Goal: Task Accomplishment & Management: Manage account settings

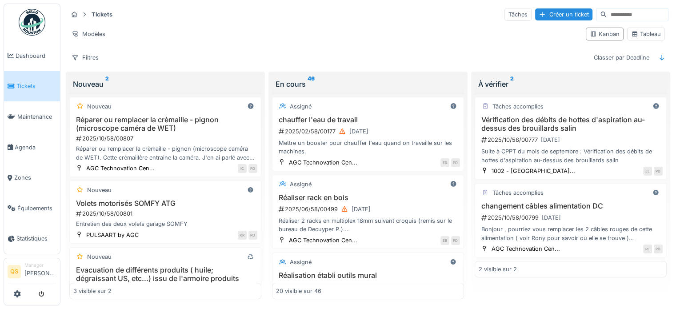
click at [19, 87] on span "Tickets" at bounding box center [36, 86] width 40 height 8
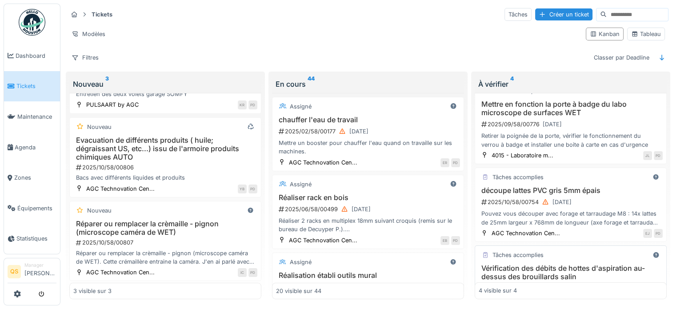
scroll to position [7, 0]
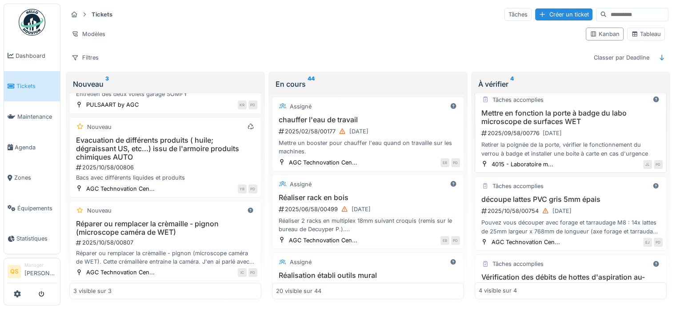
click at [604, 129] on div "2025/09/58/00776 30/11/2025" at bounding box center [571, 133] width 182 height 11
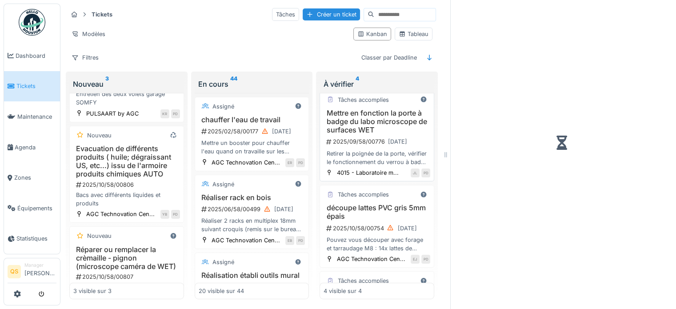
scroll to position [55, 0]
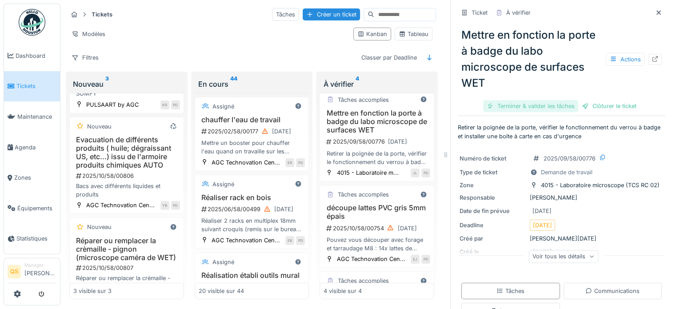
click at [519, 106] on div "Terminer & valider les tâches" at bounding box center [530, 106] width 95 height 12
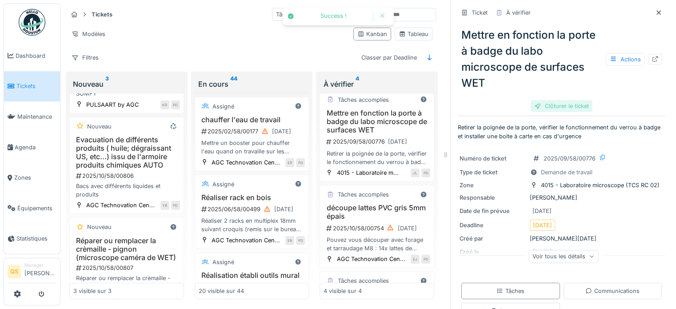
click at [593, 105] on div "Mettre en fonction la porte à badge du labo microscope de surfaces WET Actions …" at bounding box center [562, 67] width 208 height 94
click at [563, 107] on div "Clôturer le ticket" at bounding box center [562, 106] width 62 height 12
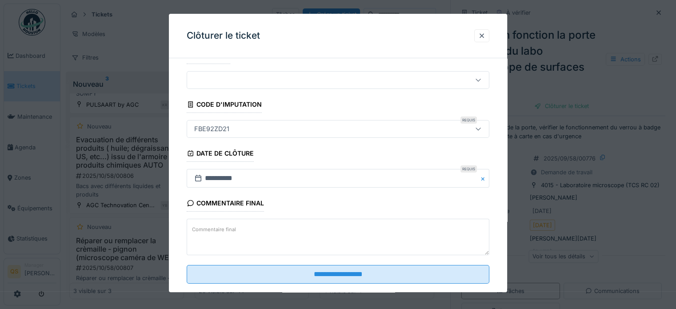
scroll to position [34, 0]
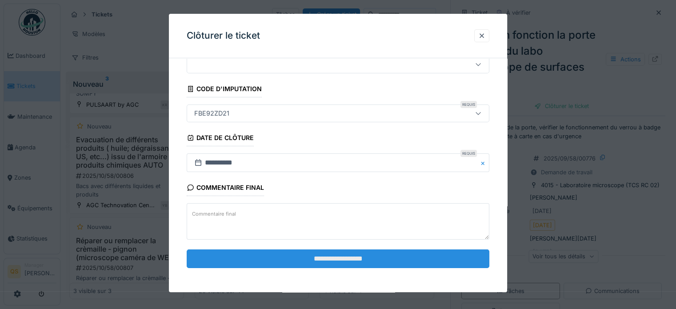
click at [402, 259] on input "**********" at bounding box center [338, 258] width 303 height 19
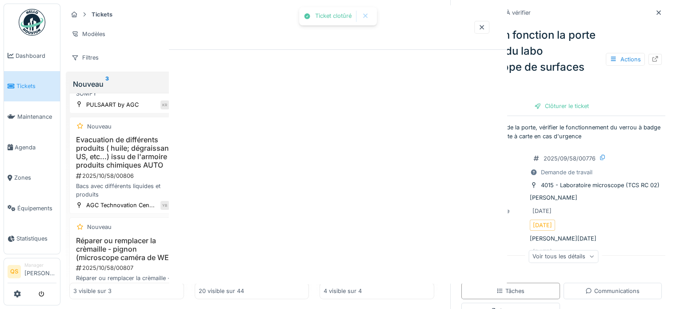
scroll to position [0, 0]
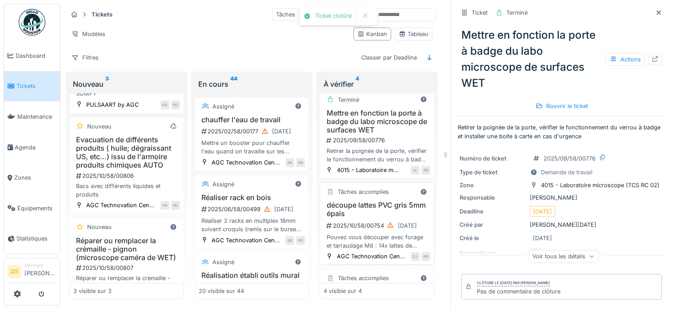
click at [376, 218] on h3 "découpe lattes PVC gris 5mm épais" at bounding box center [376, 209] width 107 height 17
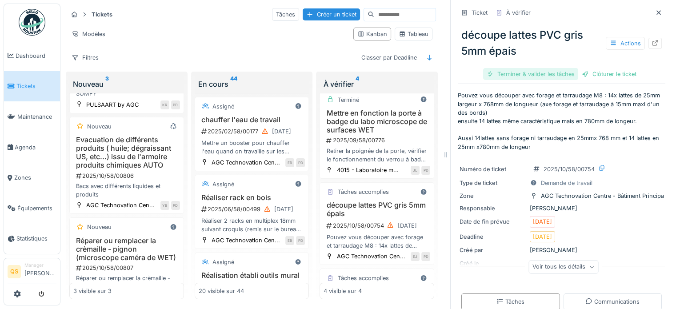
click at [520, 73] on div "Terminer & valider les tâches" at bounding box center [530, 74] width 95 height 12
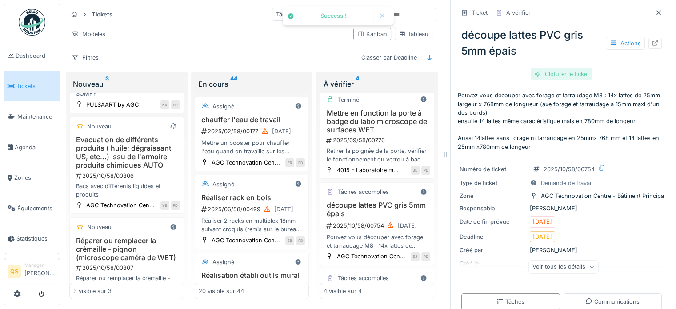
click at [565, 73] on div "Clôturer le ticket" at bounding box center [562, 74] width 62 height 12
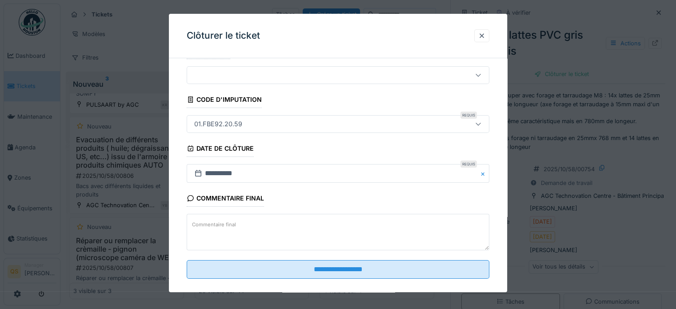
scroll to position [34, 0]
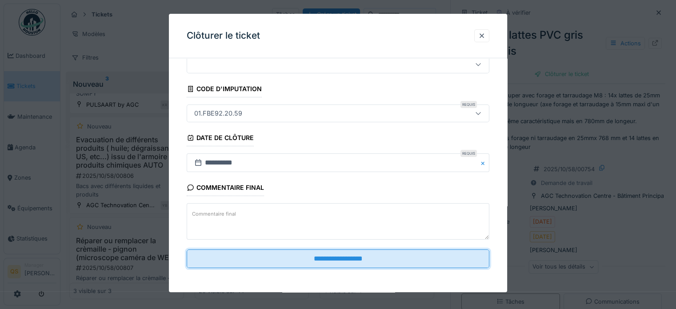
click at [332, 260] on input "**********" at bounding box center [338, 258] width 303 height 19
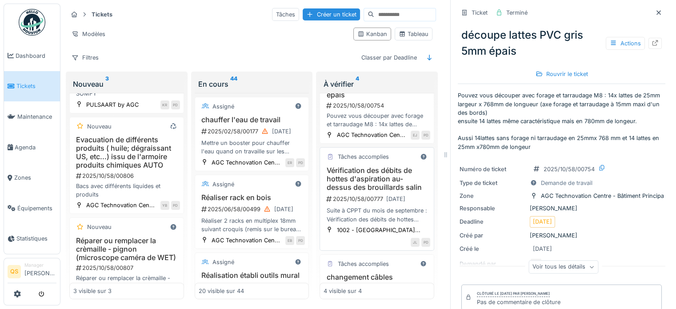
scroll to position [140, 0]
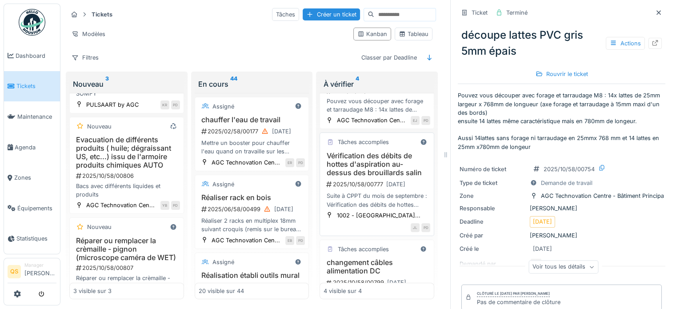
click at [363, 177] on h3 "Vérification des débits de hottes d'aspiration au-dessus des brouillards salin" at bounding box center [376, 165] width 107 height 26
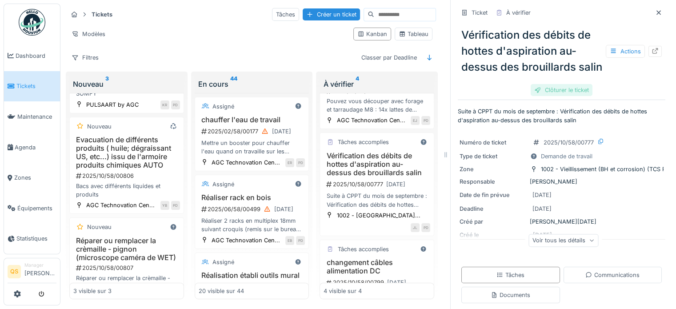
click at [550, 96] on div "Clôturer le ticket" at bounding box center [562, 90] width 62 height 12
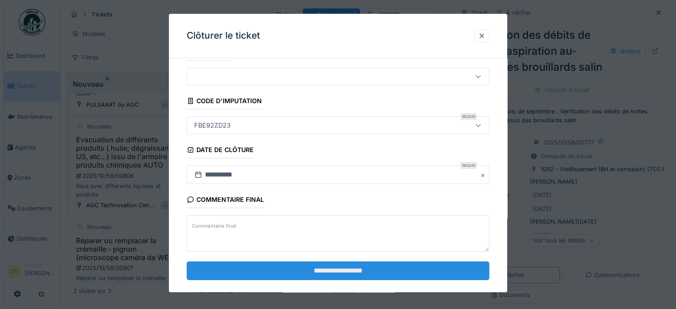
scroll to position [34, 0]
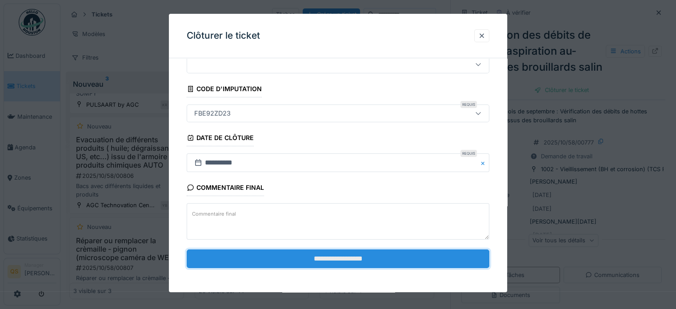
click at [326, 259] on input "**********" at bounding box center [338, 258] width 303 height 19
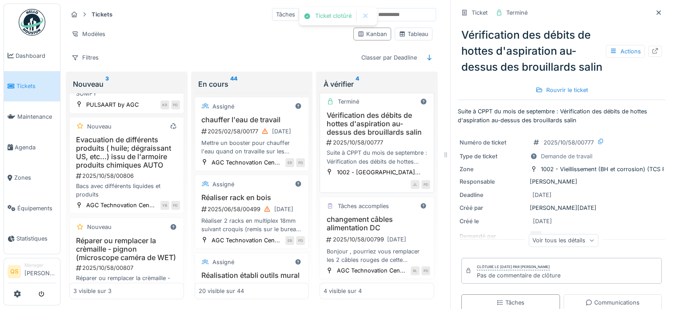
scroll to position [220, 0]
click at [363, 215] on h3 "changement câbles alimentation DC" at bounding box center [376, 223] width 107 height 17
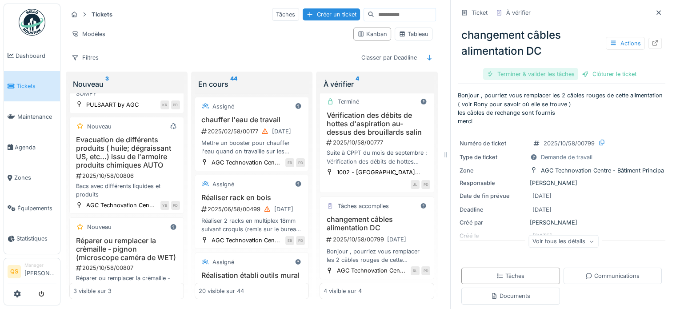
click at [531, 69] on div "Terminer & valider les tâches" at bounding box center [530, 74] width 95 height 12
click at [546, 73] on div "Clôturer le ticket" at bounding box center [562, 74] width 62 height 12
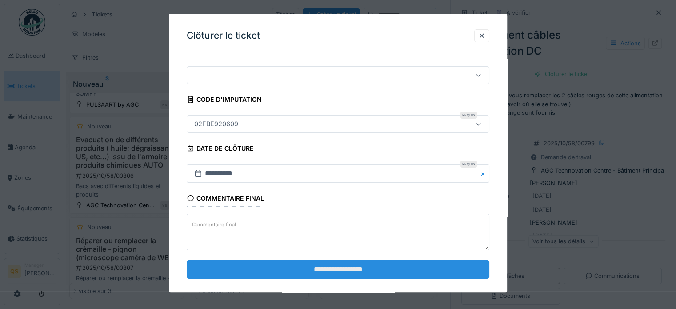
scroll to position [34, 0]
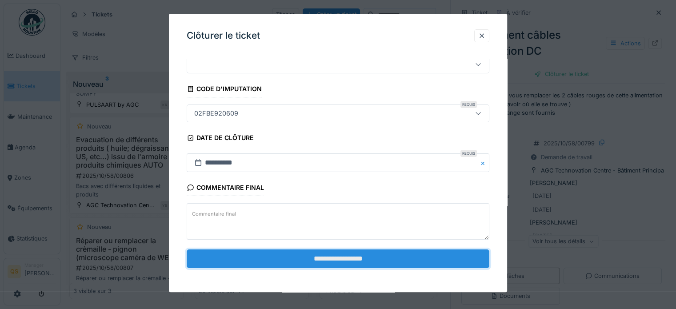
click at [391, 254] on input "**********" at bounding box center [338, 258] width 303 height 19
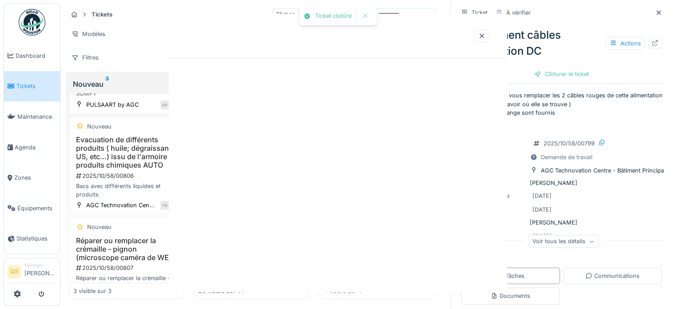
scroll to position [217, 0]
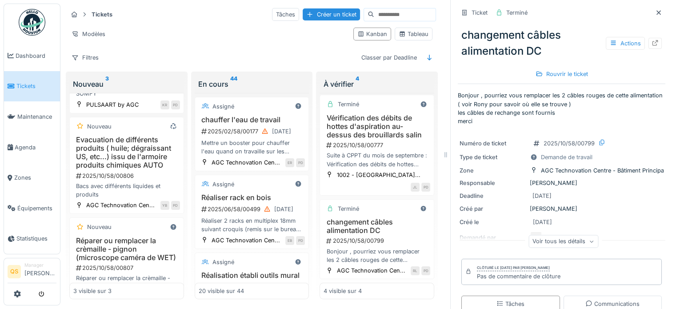
click at [23, 83] on span "Tickets" at bounding box center [36, 86] width 40 height 8
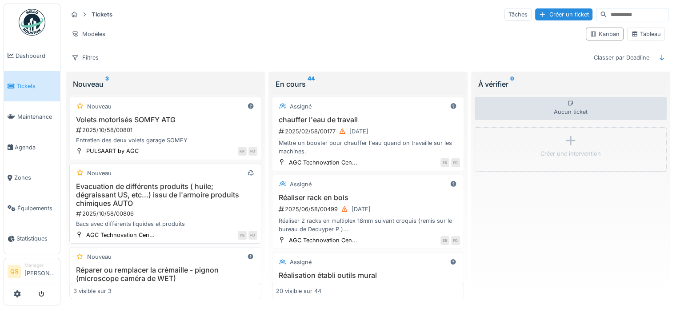
click at [189, 203] on h3 "Evacuation de différents produits ( huile; dégraissant US, etc...) issu de l'ar…" at bounding box center [165, 195] width 184 height 26
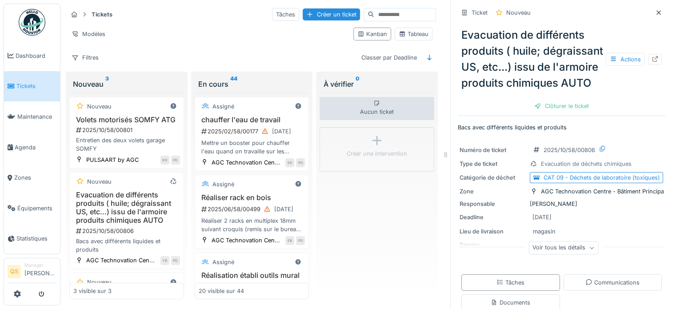
click at [371, 233] on div "Aucun ticket Créer une intervention" at bounding box center [376, 196] width 115 height 207
click at [565, 254] on div "Voir tous les détails" at bounding box center [563, 247] width 70 height 13
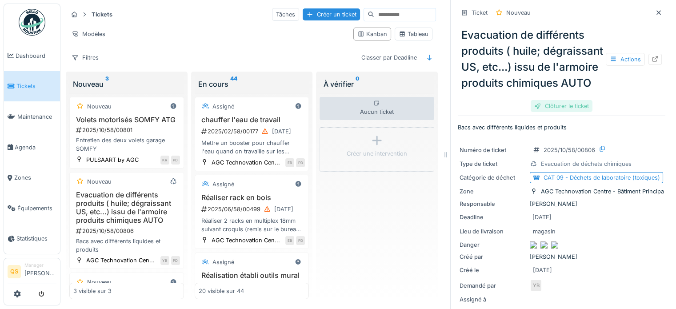
click at [559, 112] on div "Clôturer le ticket" at bounding box center [562, 106] width 62 height 12
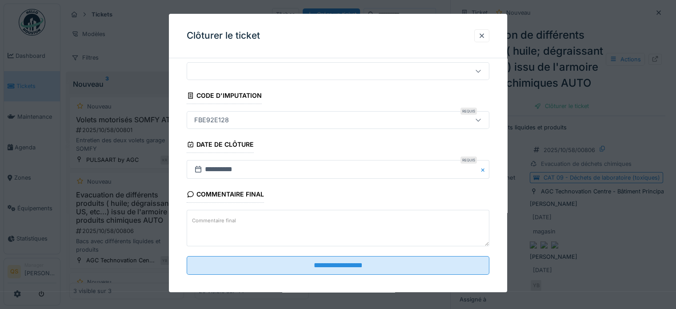
scroll to position [34, 0]
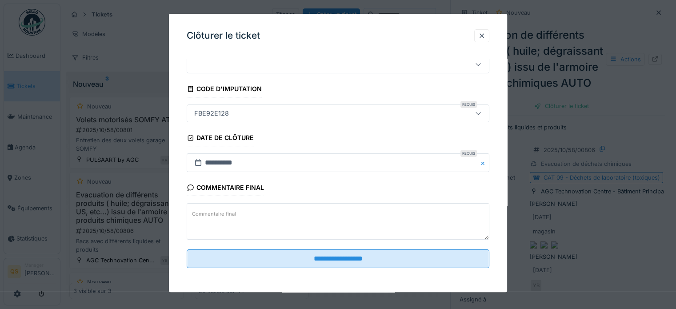
click at [223, 209] on label "Commentaire final" at bounding box center [214, 213] width 48 height 11
click at [223, 209] on textarea "Commentaire final" at bounding box center [338, 222] width 303 height 36
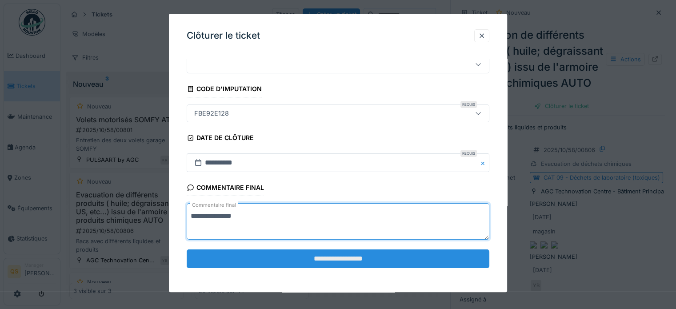
type textarea "**********"
click at [334, 254] on input "**********" at bounding box center [338, 258] width 303 height 19
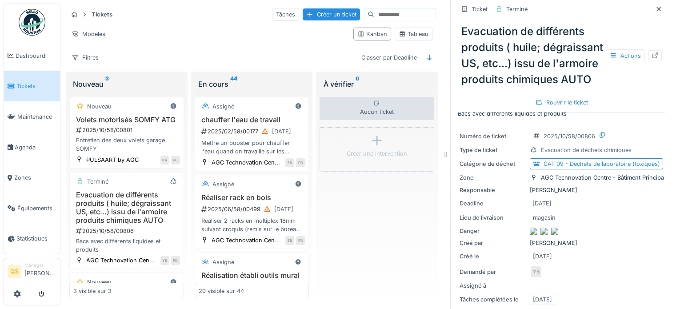
scroll to position [0, 0]
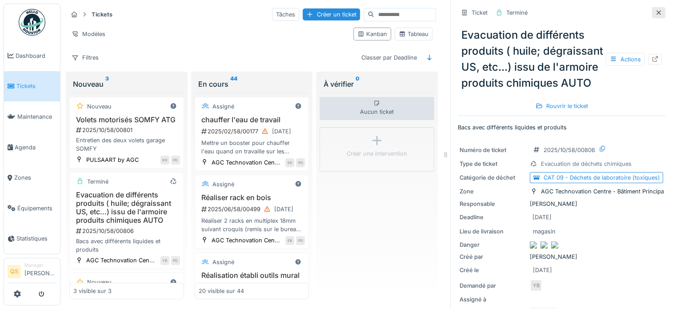
click at [655, 16] on div at bounding box center [658, 12] width 7 height 8
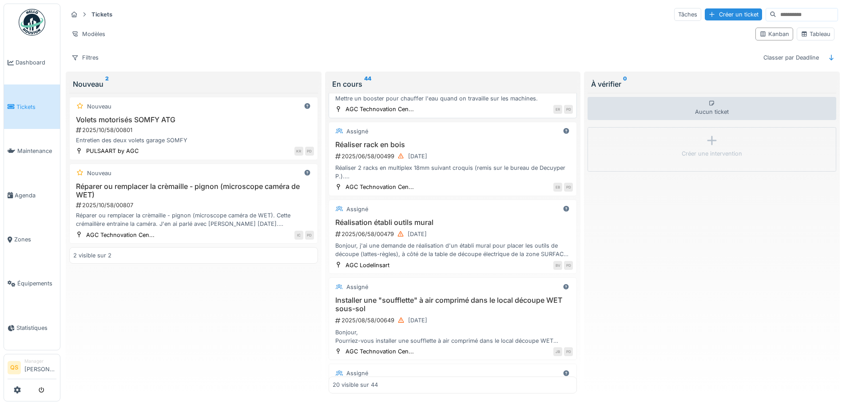
scroll to position [89, 0]
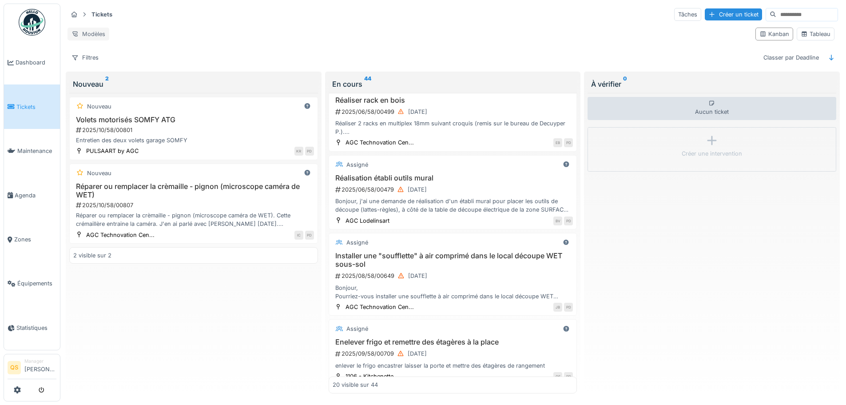
click at [85, 30] on div "Modèles" at bounding box center [89, 34] width 42 height 13
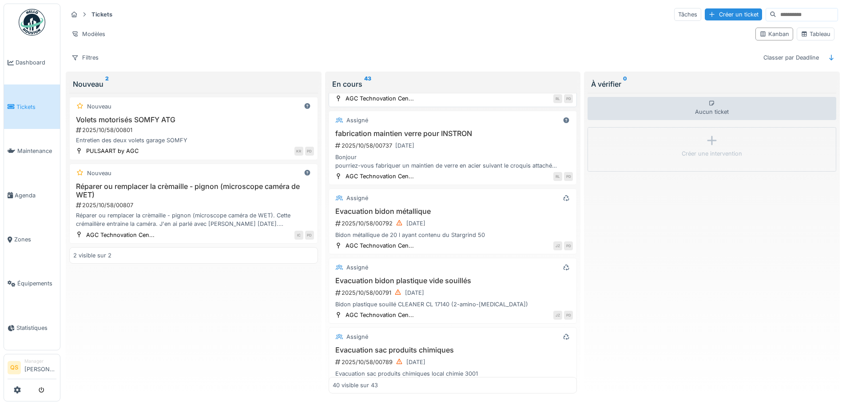
scroll to position [1522, 0]
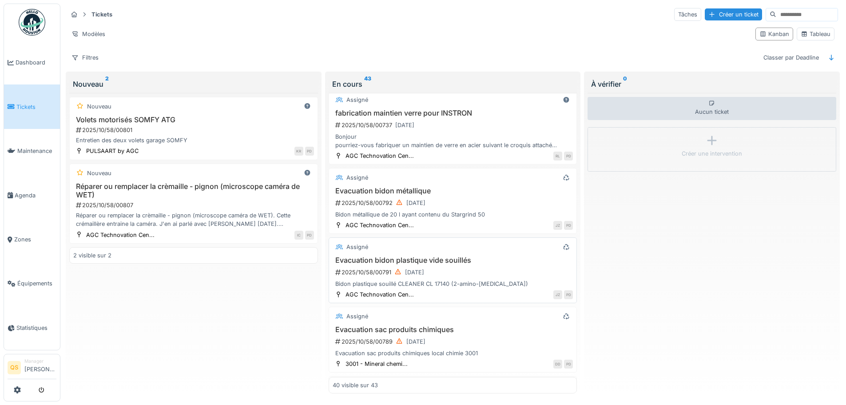
click at [457, 267] on div "2025/10/58/00791 06/10/2025" at bounding box center [454, 272] width 239 height 11
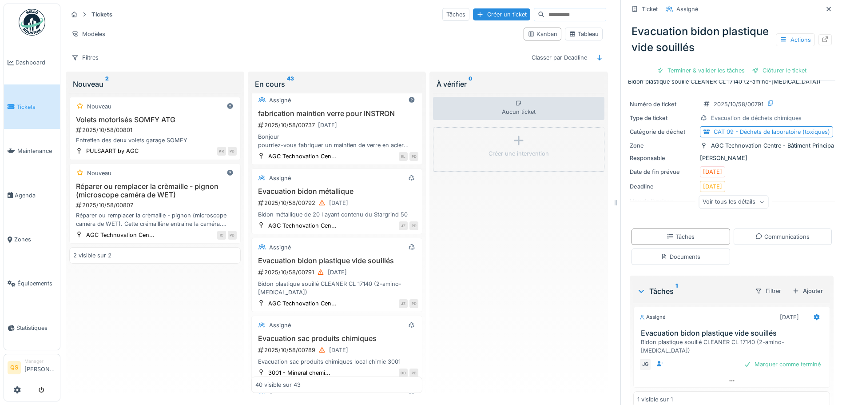
scroll to position [20, 0]
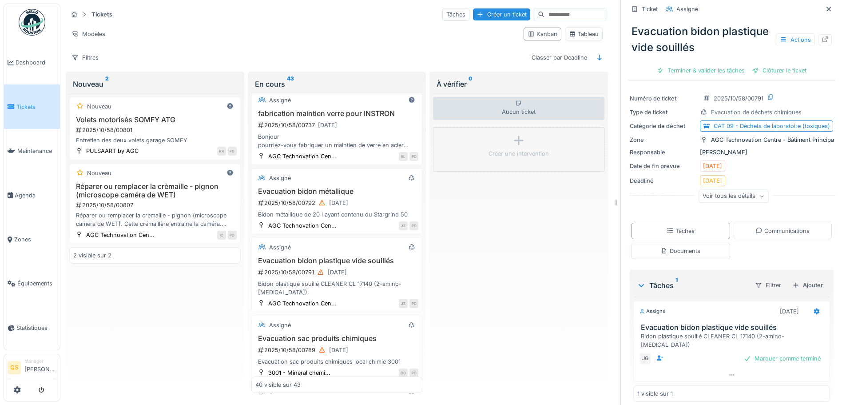
click at [675, 191] on div "Voir tous les détails" at bounding box center [734, 196] width 70 height 13
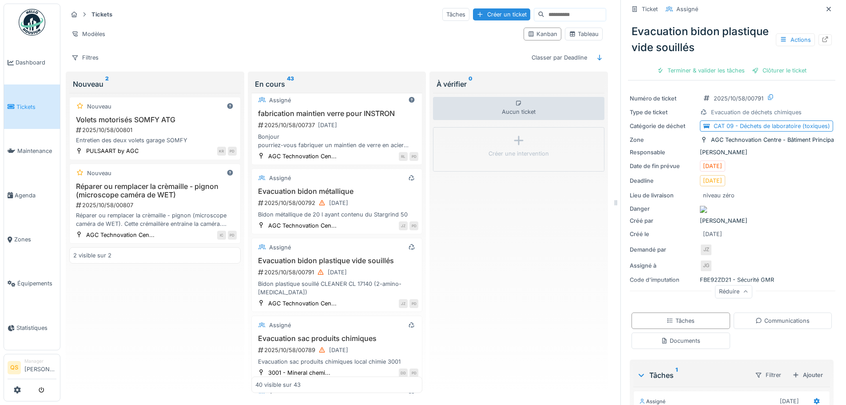
scroll to position [0, 0]
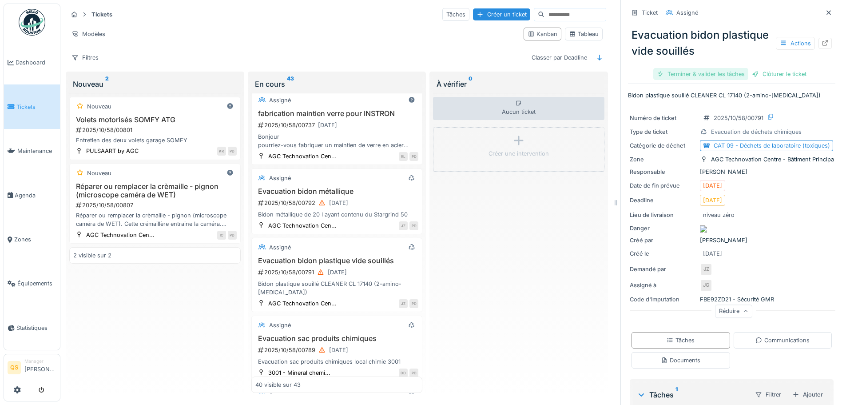
click at [675, 68] on div "Terminer & valider les tâches" at bounding box center [701, 74] width 95 height 12
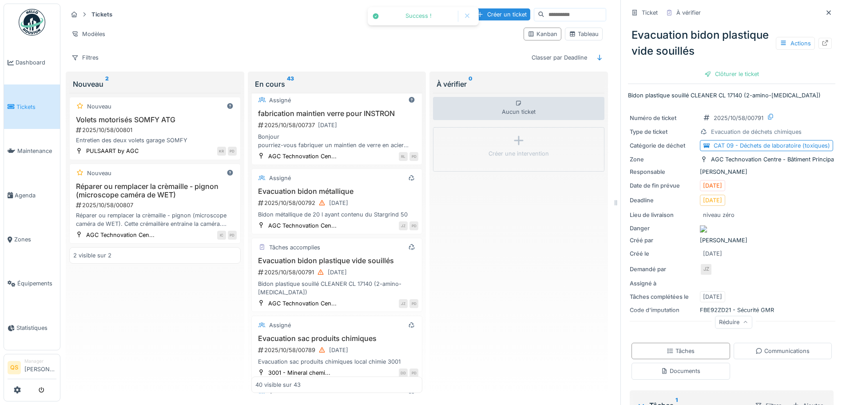
click at [675, 68] on div "Clôturer le ticket" at bounding box center [732, 74] width 62 height 12
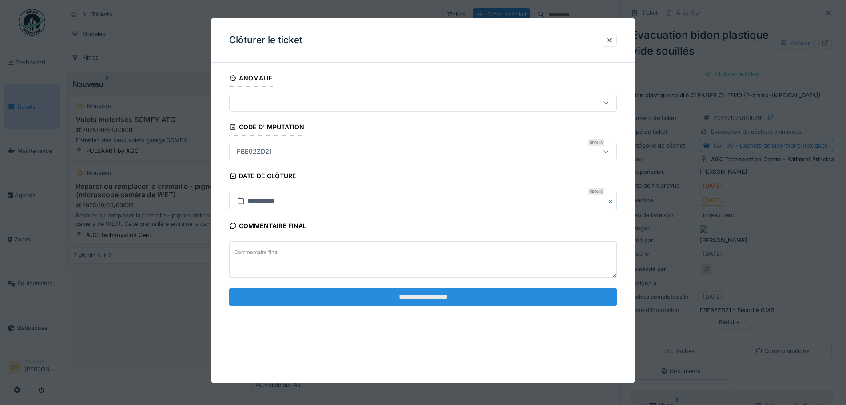
click at [443, 294] on input "**********" at bounding box center [423, 296] width 388 height 19
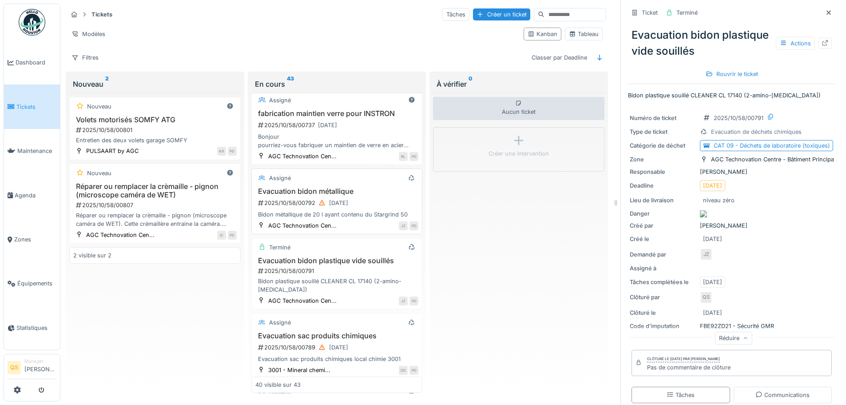
click at [368, 191] on div "Evacuation bidon métallique 2025/10/58/00792 06/10/2025 Bidon métallique de 20 …" at bounding box center [337, 203] width 164 height 32
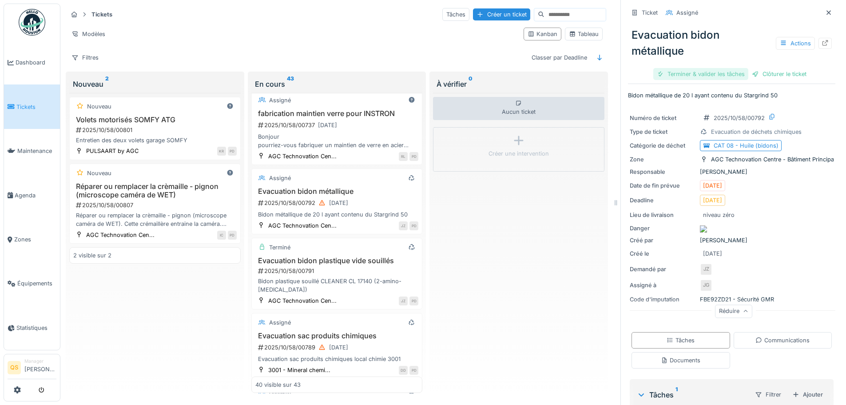
click at [675, 68] on div "Terminer & valider les tâches" at bounding box center [701, 74] width 95 height 12
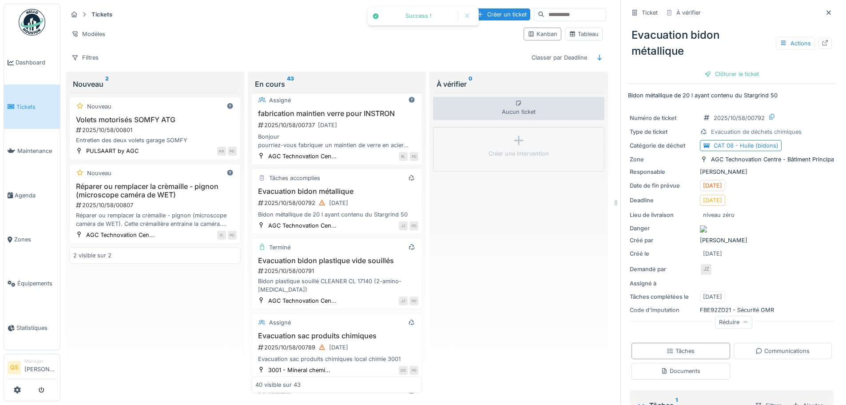
click at [675, 68] on div "Clôturer le ticket" at bounding box center [732, 74] width 62 height 12
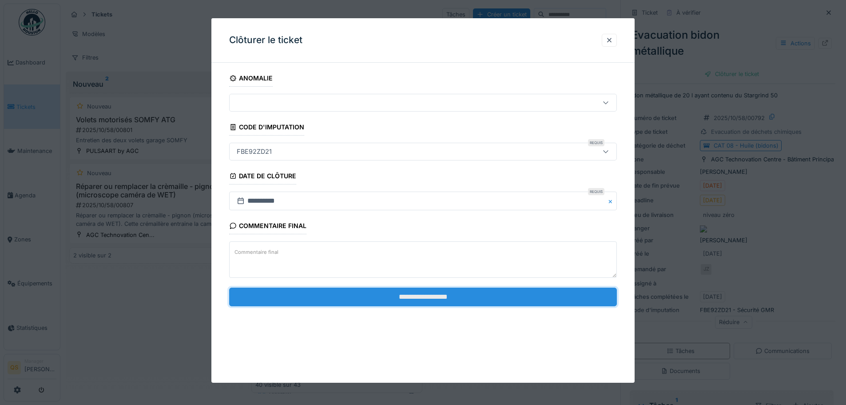
click at [496, 292] on input "**********" at bounding box center [423, 296] width 388 height 19
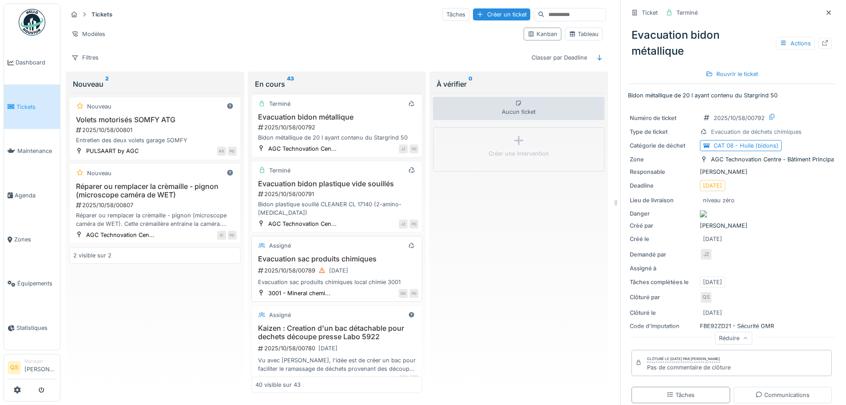
scroll to position [1679, 0]
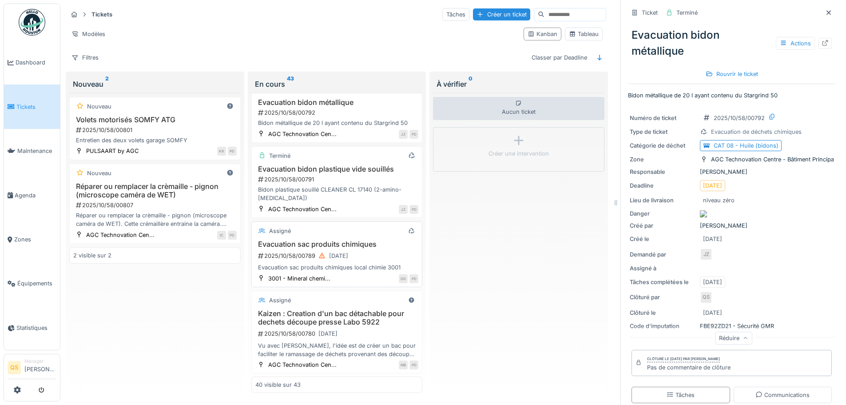
click at [371, 250] on div "2025/10/58/00789 06/10/2025" at bounding box center [338, 255] width 162 height 11
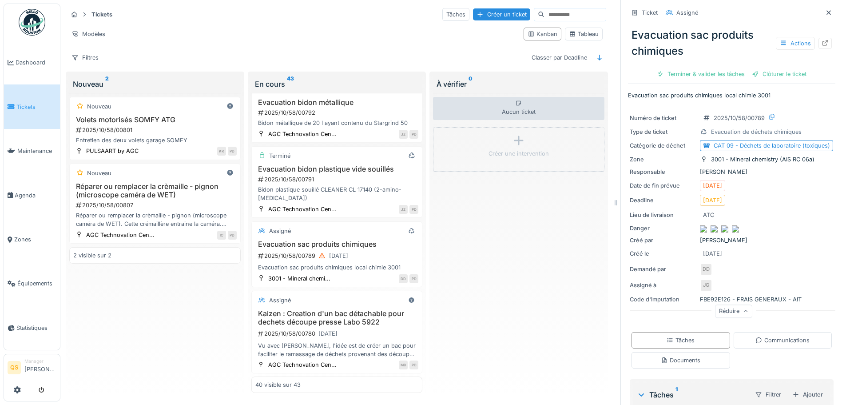
drag, startPoint x: 707, startPoint y: 237, endPoint x: 686, endPoint y: 237, distance: 20.4
click at [675, 237] on div "Créé par Delporte Denis" at bounding box center [732, 240] width 204 height 8
click at [675, 241] on div "Numéro de ticket 2025/10/58/00789 Type de ticket Evacuation de déchets chimique…" at bounding box center [732, 214] width 208 height 214
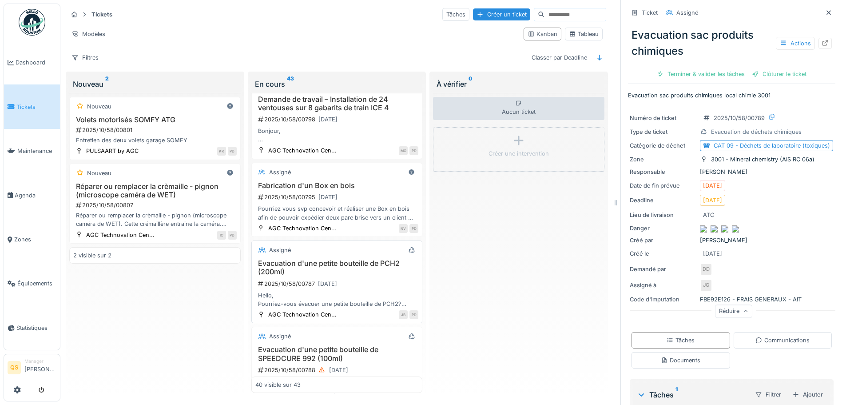
scroll to position [2123, 0]
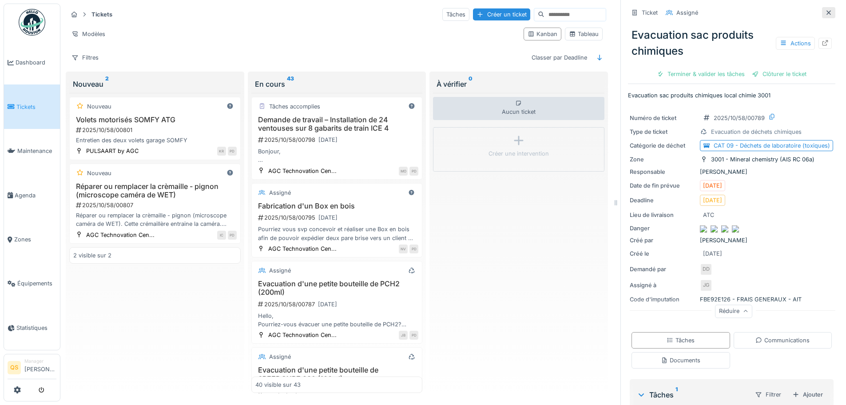
click at [675, 10] on icon at bounding box center [829, 13] width 7 height 6
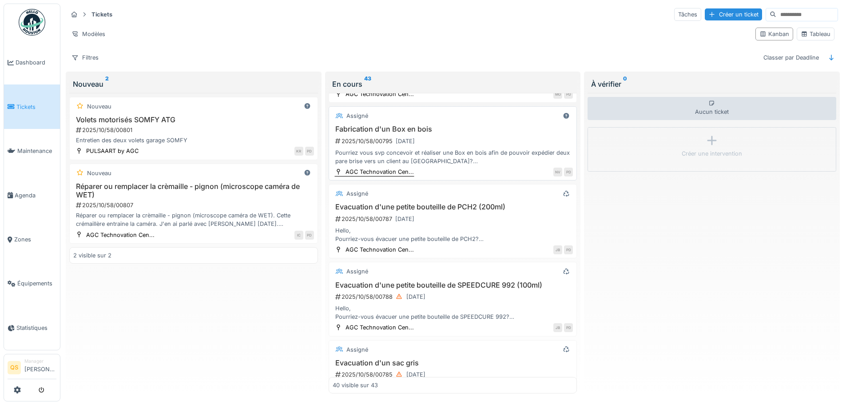
scroll to position [2046, 0]
